Goal: Transaction & Acquisition: Purchase product/service

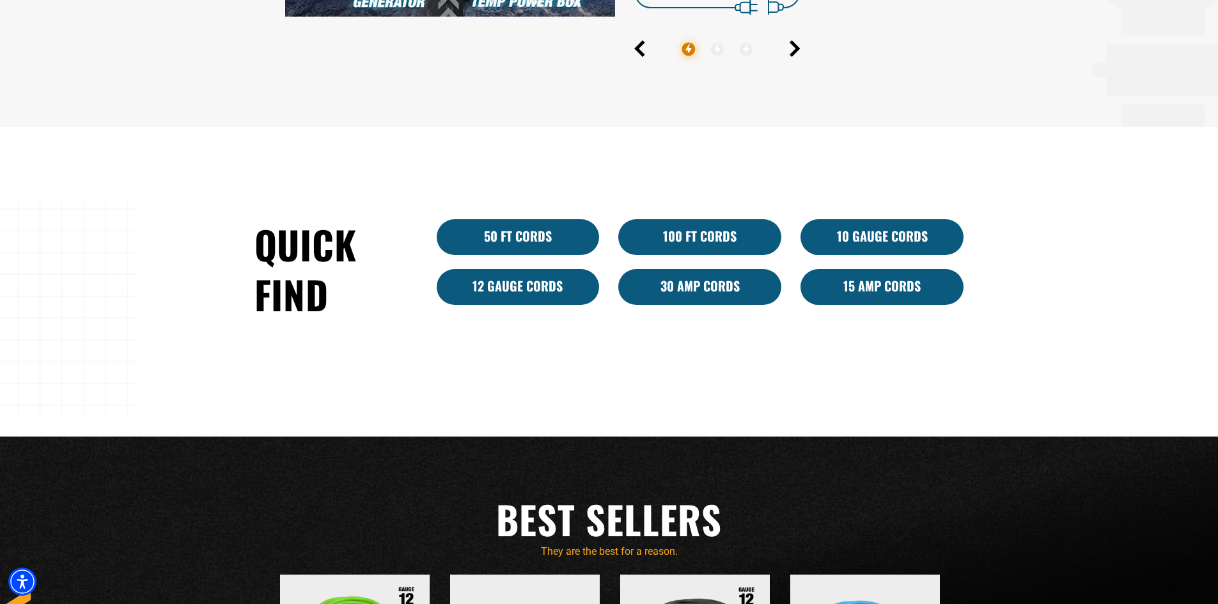
scroll to position [831, 0]
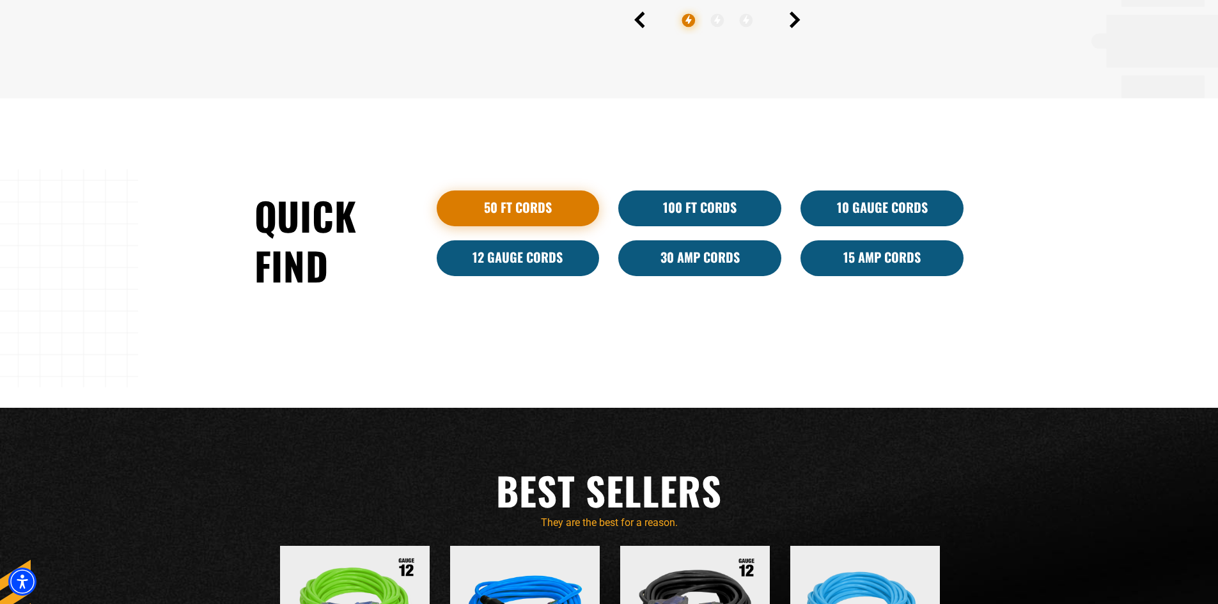
click at [562, 201] on link "50 ft cords" at bounding box center [518, 209] width 163 height 36
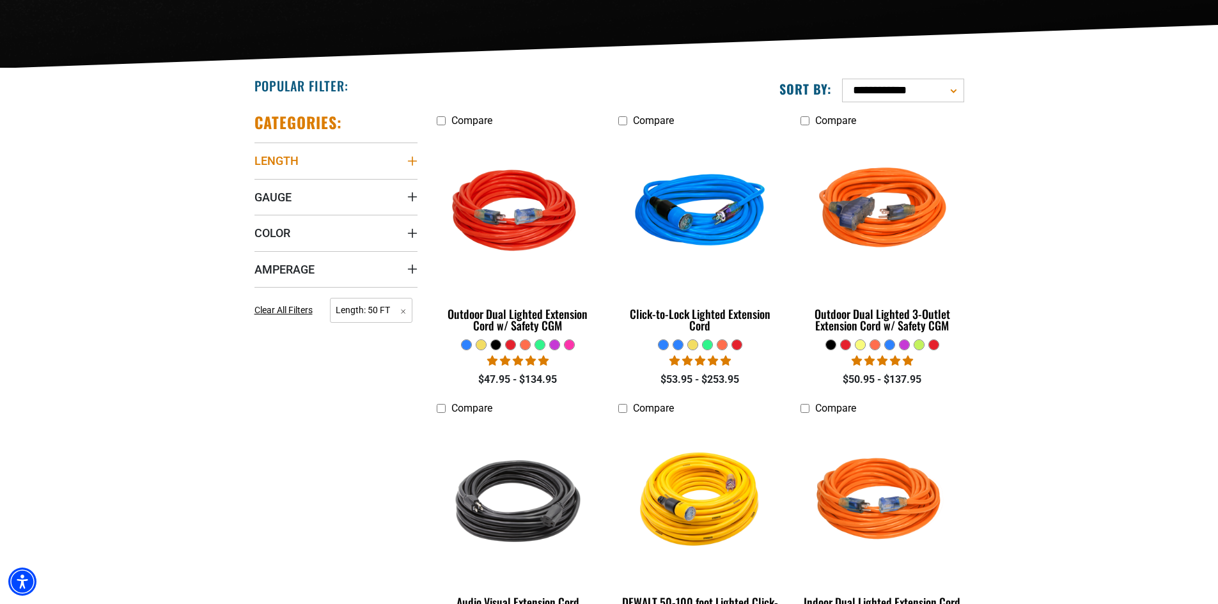
click at [414, 165] on icon "Length" at bounding box center [412, 161] width 10 height 10
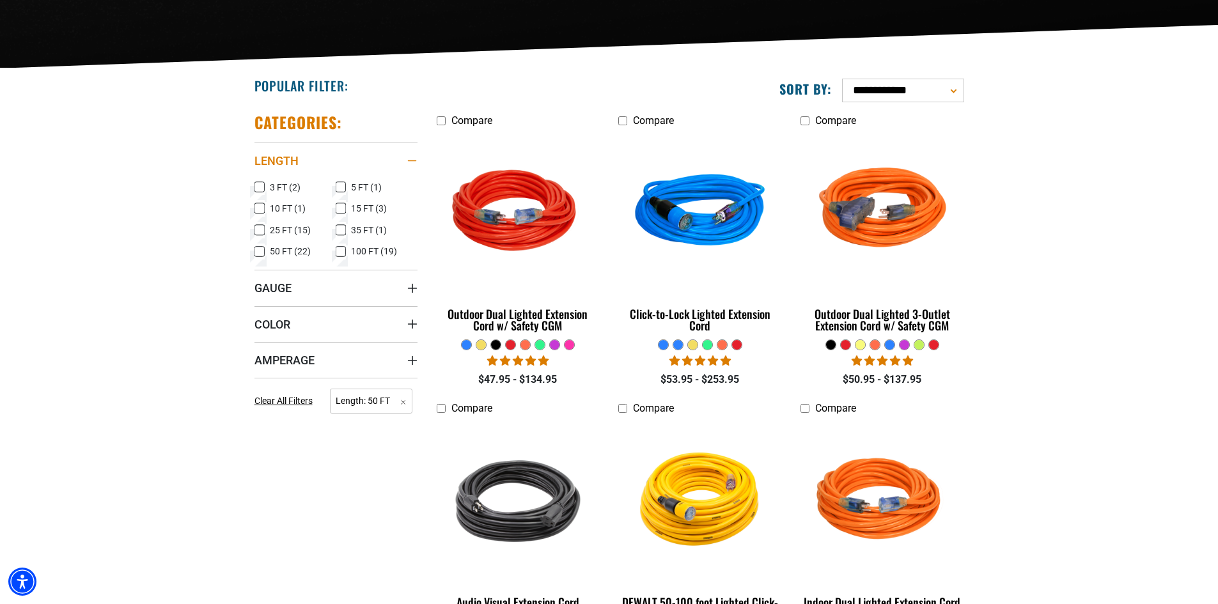
click at [414, 165] on div "Length" at bounding box center [412, 161] width 10 height 10
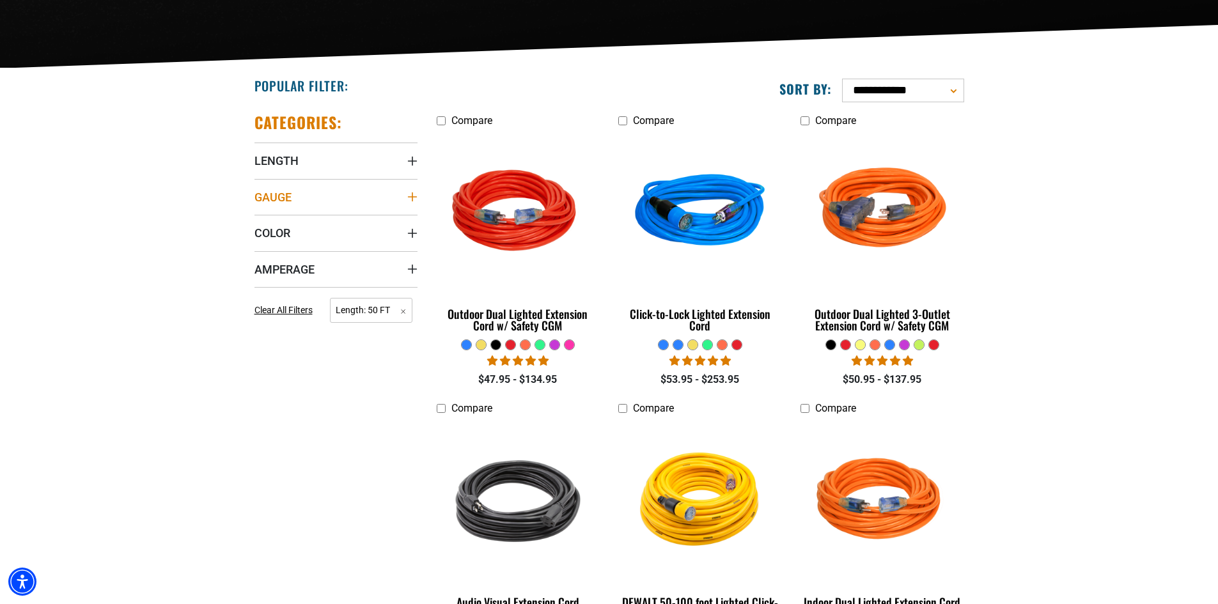
click at [412, 196] on icon "Gauge" at bounding box center [411, 196] width 9 height 9
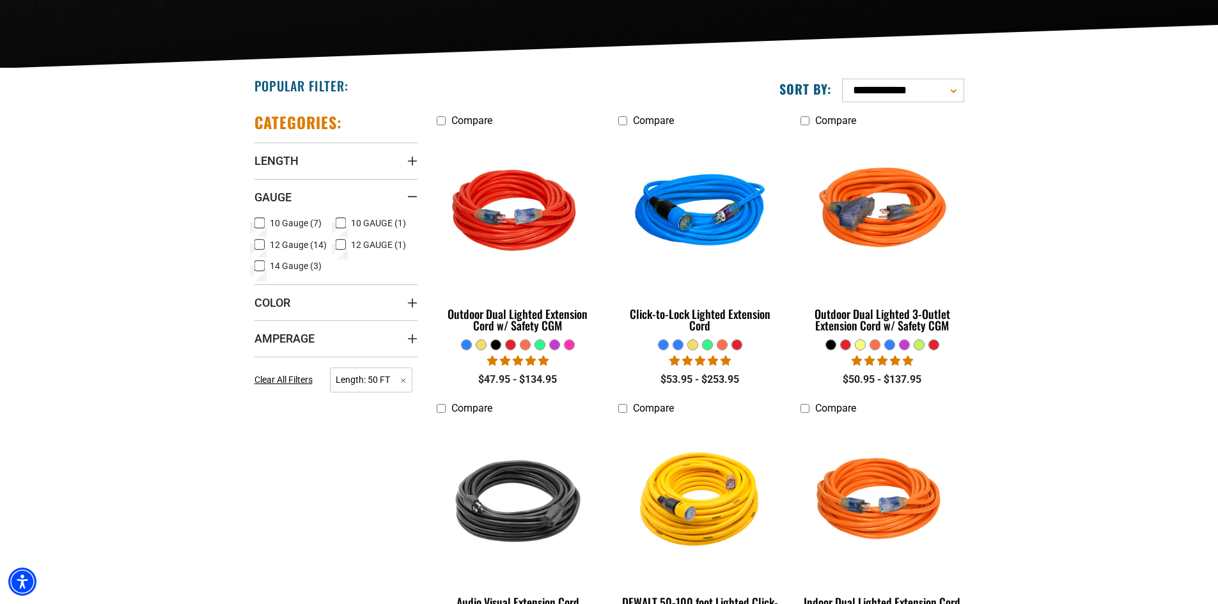
click at [286, 267] on span "14 Gauge (3)" at bounding box center [296, 266] width 52 height 9
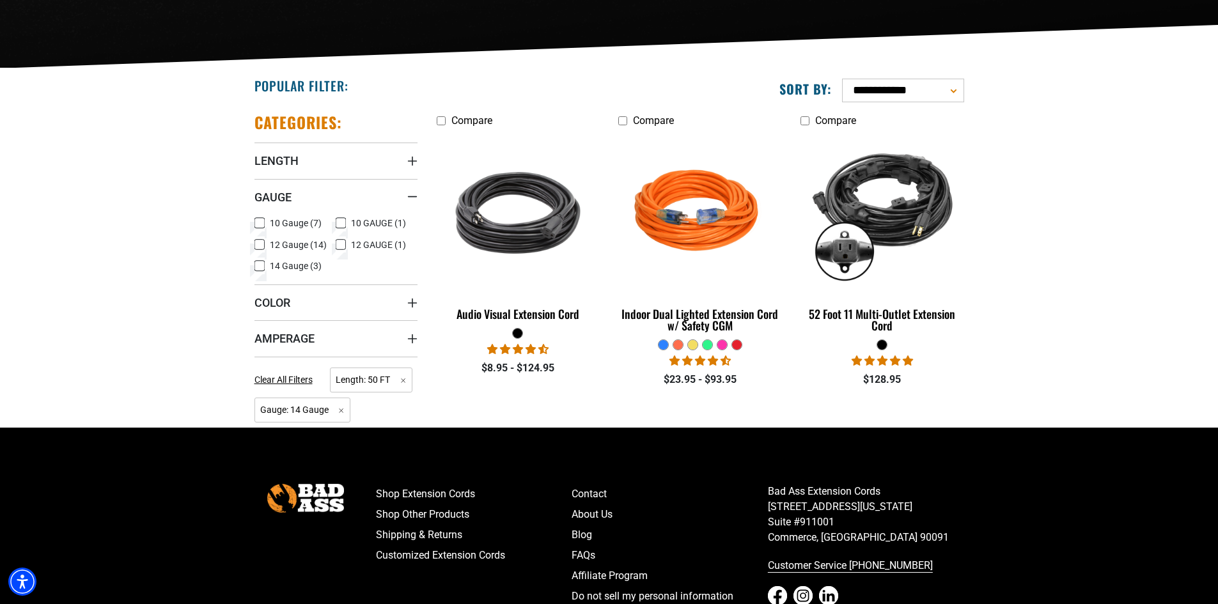
click at [334, 246] on label "12 Gauge (14) 12 Gauge (14 products)" at bounding box center [295, 245] width 82 height 17
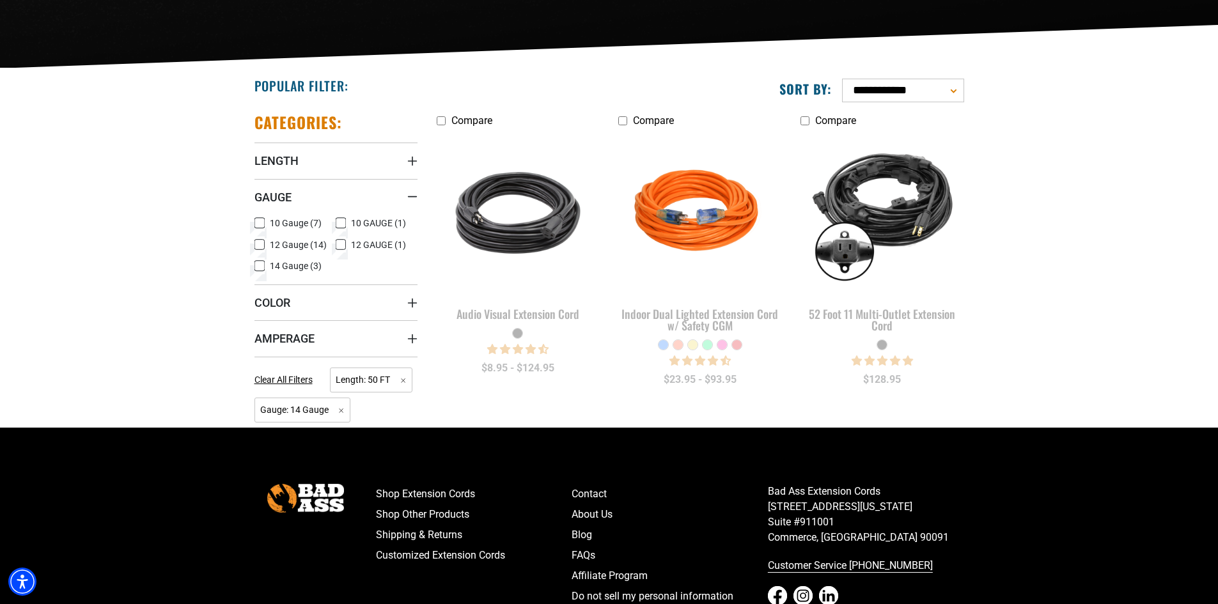
click at [343, 249] on icon at bounding box center [341, 245] width 10 height 17
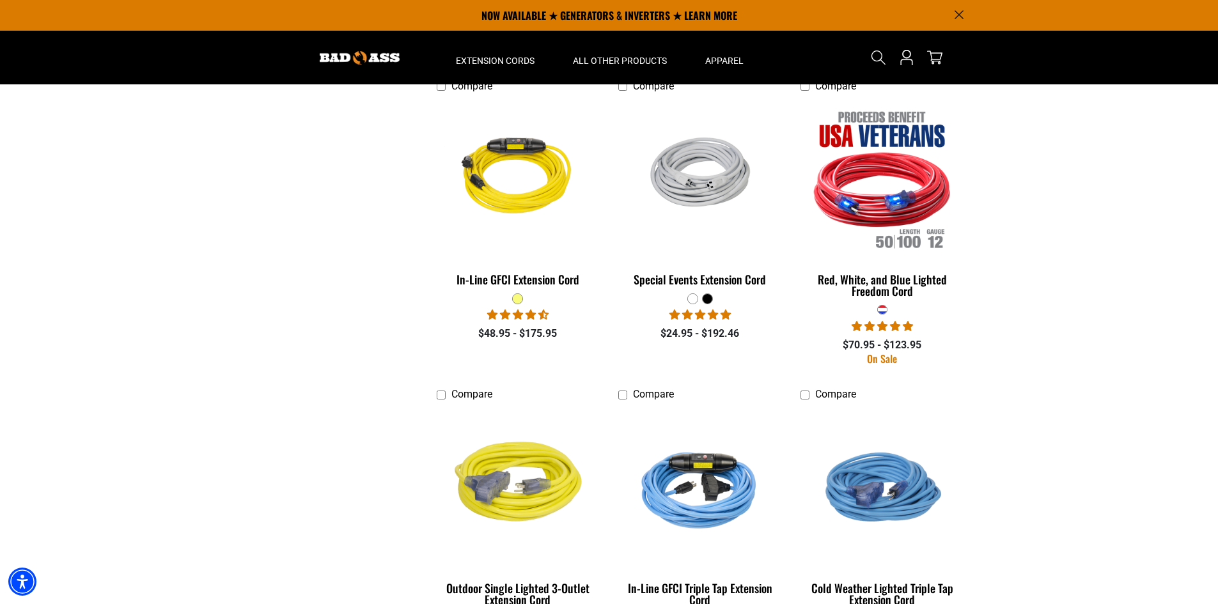
scroll to position [1151, 0]
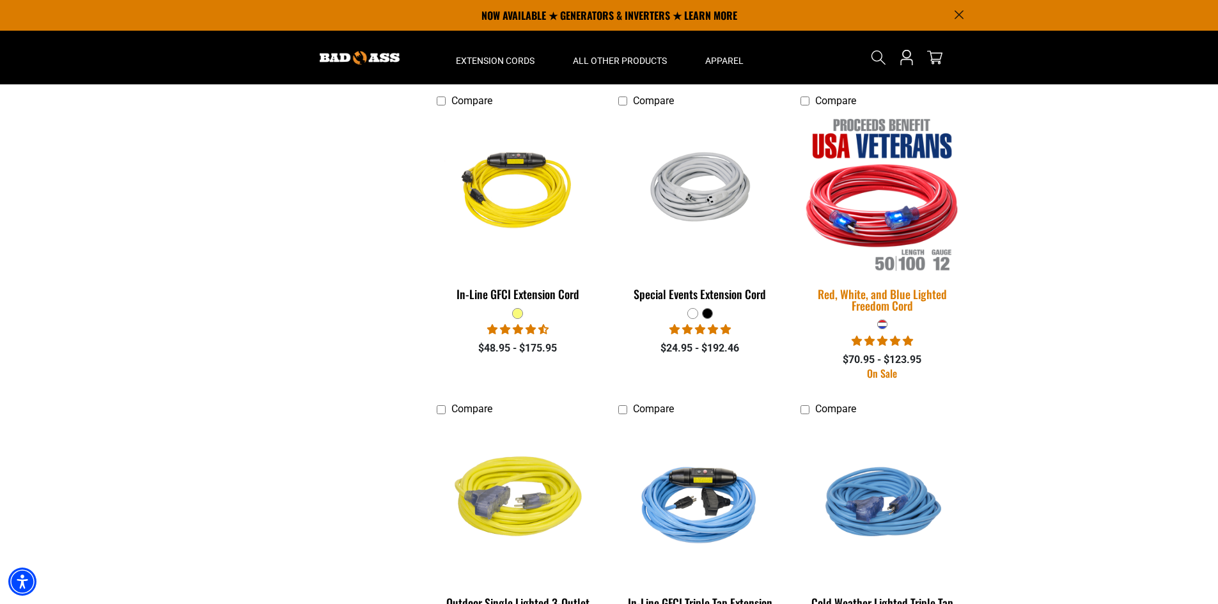
click at [912, 218] on img at bounding box center [882, 193] width 179 height 164
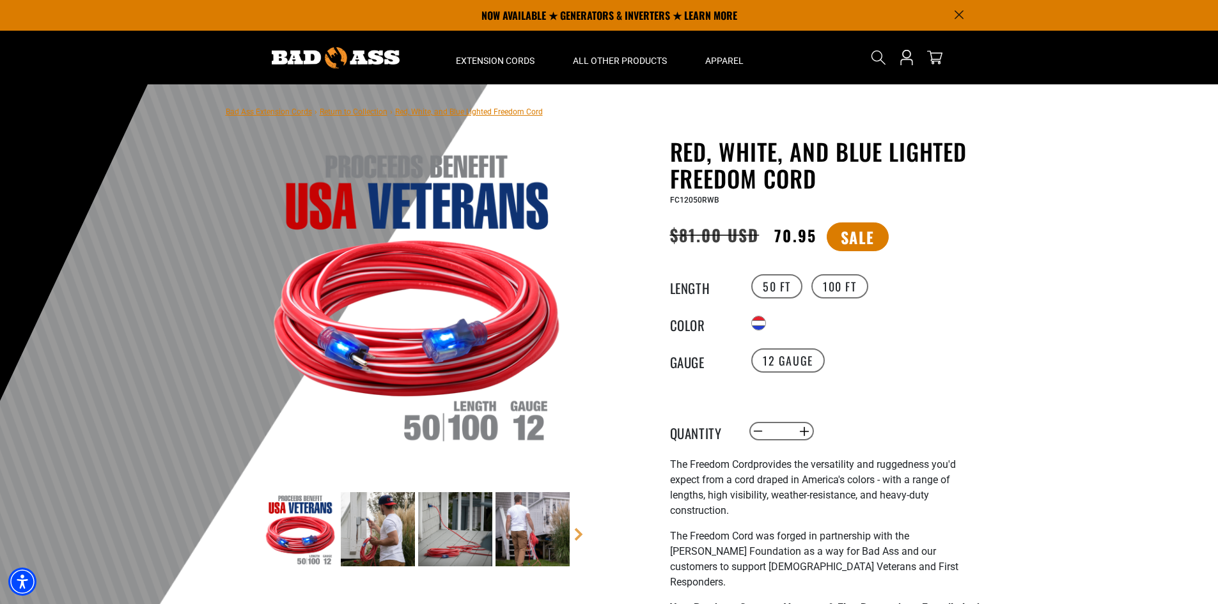
click at [1058, 390] on div at bounding box center [609, 397] width 1218 height 627
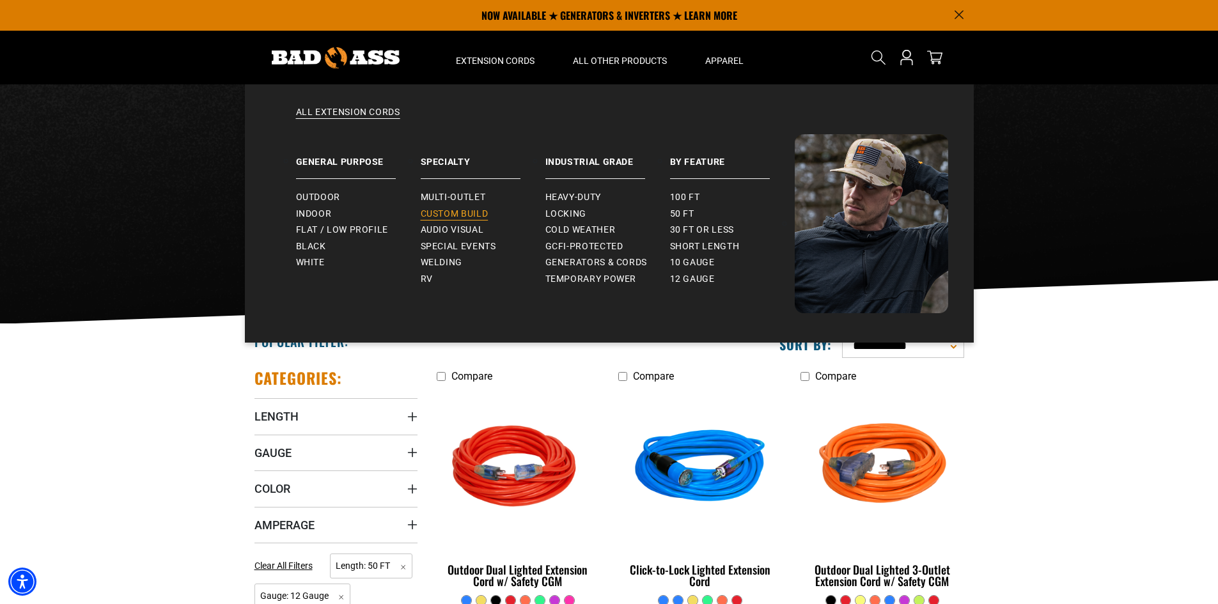
click at [481, 216] on span "Custom Build" at bounding box center [455, 214] width 68 height 12
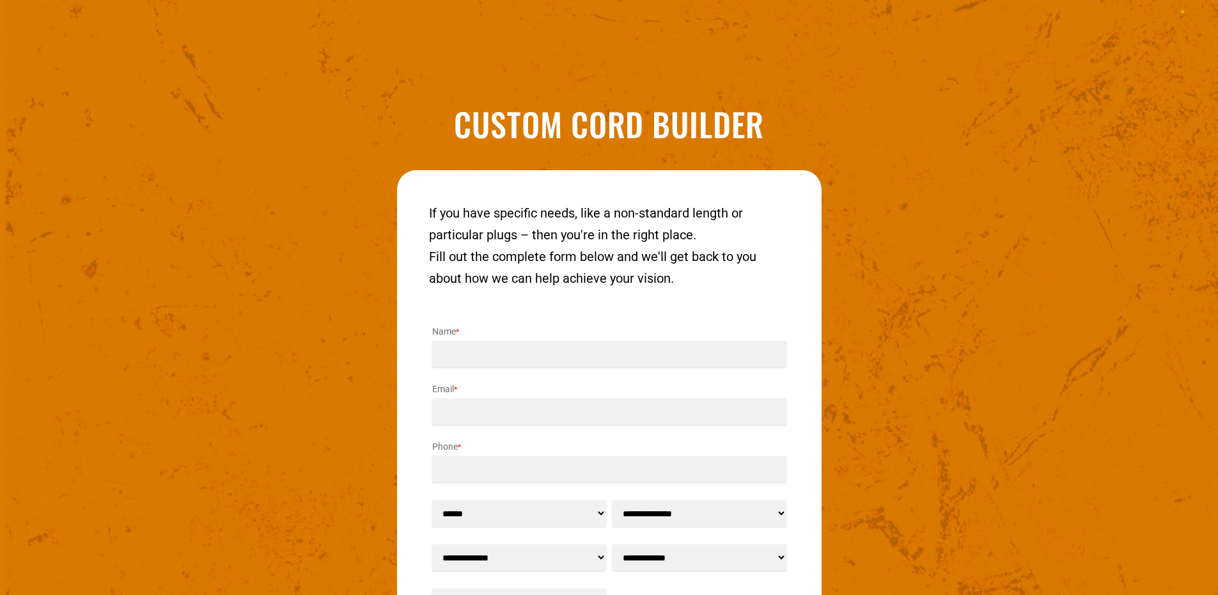
scroll to position [1650, 0]
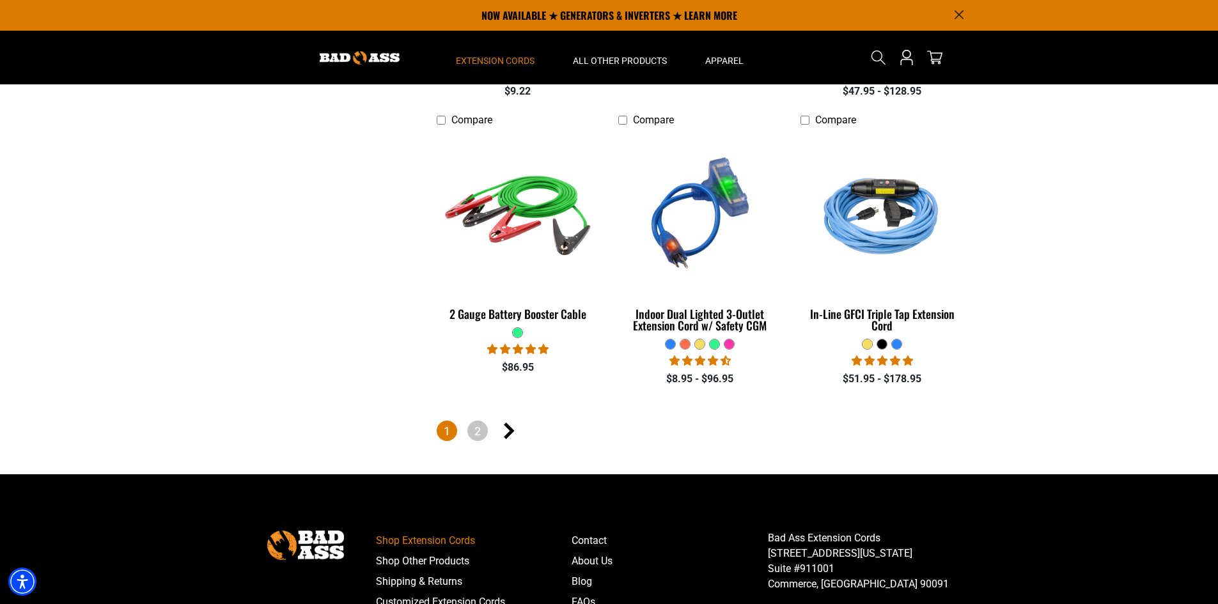
scroll to position [2750, 0]
